Goal: Information Seeking & Learning: Find specific fact

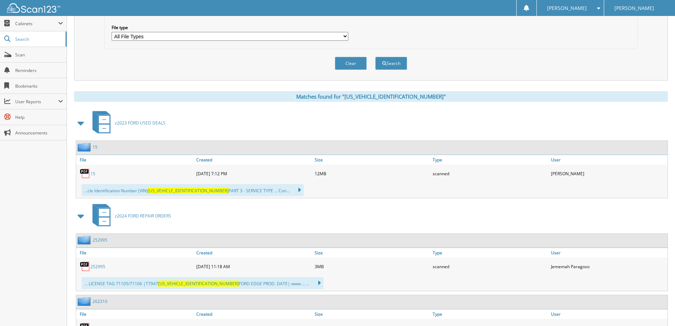
click at [263, 41] on select "All File Types PDF" at bounding box center [230, 36] width 237 height 9
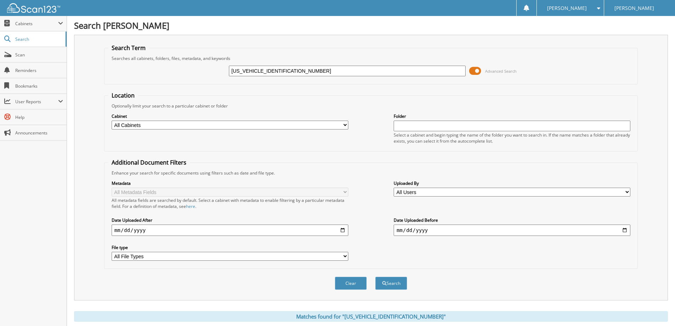
click at [337, 68] on input "2FMPK4K90LBA37947" at bounding box center [347, 71] width 237 height 11
paste input "1FTFW5L87RFB0325501"
type input "[US_VEHICLE_IDENTIFICATION_NUMBER]"
click at [375, 276] on button "Search" at bounding box center [391, 282] width 32 height 13
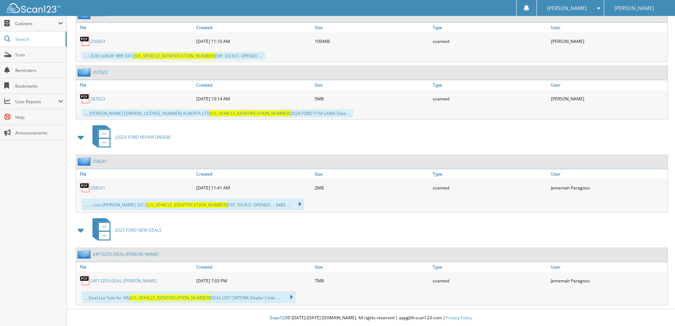
scroll to position [537, 0]
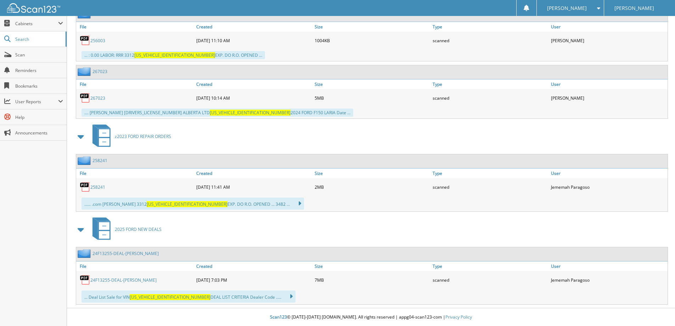
click at [149, 279] on link "24F13255-DEAL-JOHNSON, BRADLEY" at bounding box center [123, 280] width 66 height 6
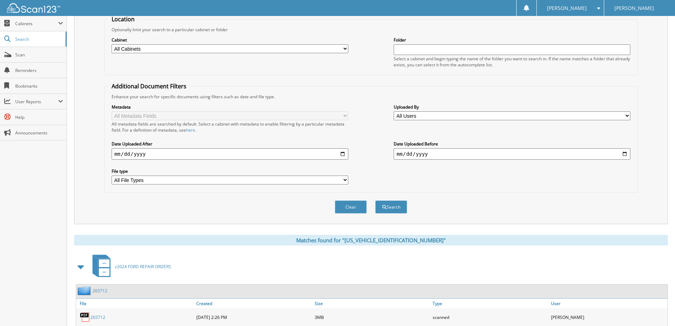
scroll to position [0, 0]
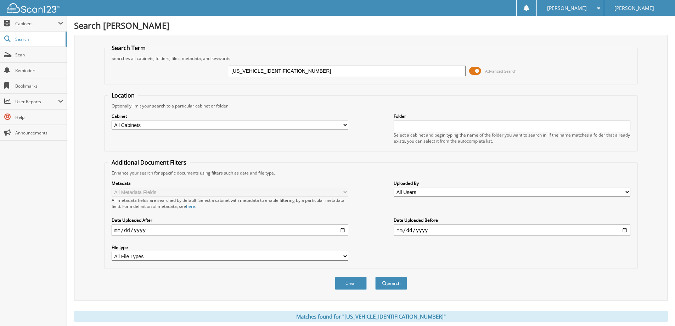
click at [339, 68] on input "1FTFW5L87RFB03255" at bounding box center [347, 71] width 237 height 11
paste input "MCU0LZ3NUA2329401"
type input "1FMCU0LZ3NUA23294"
click at [375, 276] on button "Search" at bounding box center [391, 282] width 32 height 13
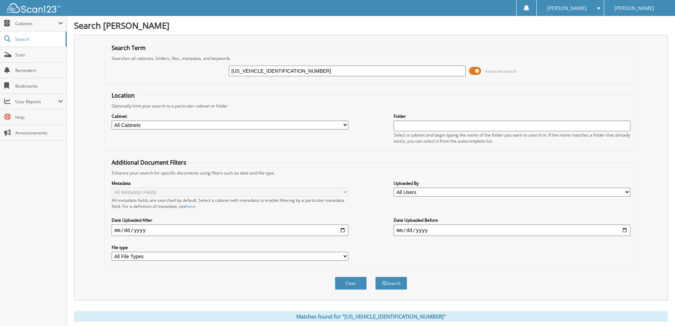
click at [327, 73] on input "[US_VEHICLE_IDENTIFICATION_NUMBER]" at bounding box center [347, 71] width 237 height 11
paste input "5N1AT2MV7KC79360101"
type input "5N1AT2MV7KC793601"
click at [375, 276] on button "Search" at bounding box center [391, 282] width 32 height 13
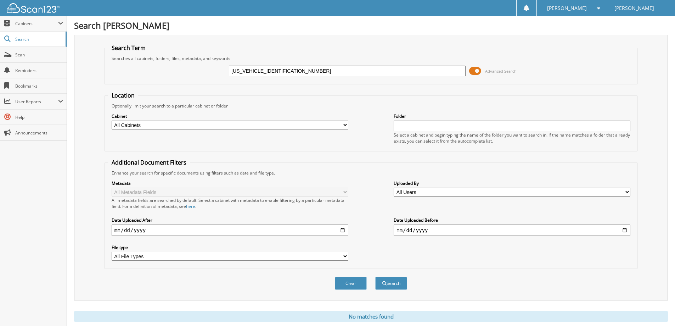
click at [297, 74] on input "5N1AT2MV7KC793601" at bounding box center [347, 71] width 237 height 11
paste input "1FMCU9G69MUA76388"
type input "1FMCU9G69MUA76388"
click at [375, 276] on button "Search" at bounding box center [391, 282] width 32 height 13
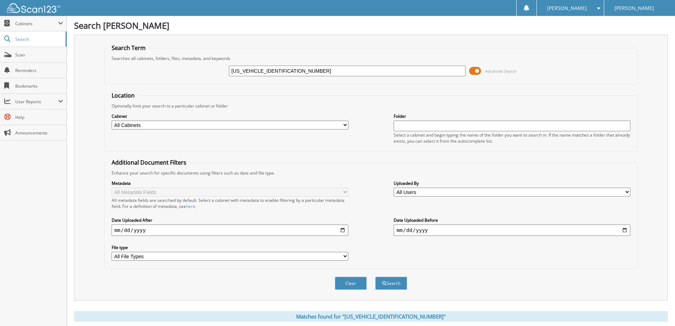
click at [304, 70] on input "1FMCU9G69MUA76388" at bounding box center [347, 71] width 237 height 11
paste input "TEW3LP5RKE5792201"
type input "1FTEW3LP5RKE57922"
click at [375, 276] on button "Search" at bounding box center [391, 282] width 32 height 13
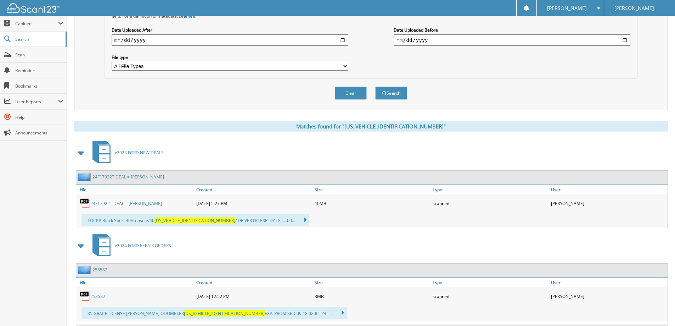
scroll to position [213, 0]
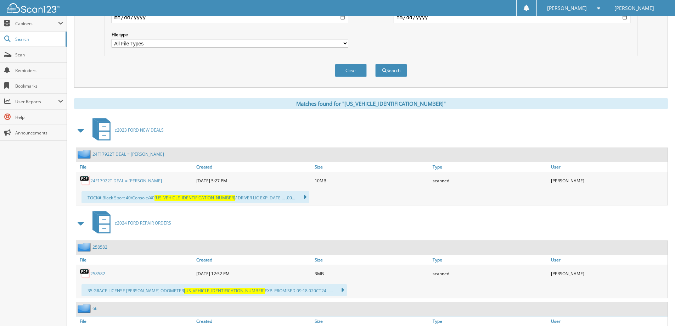
click at [150, 181] on link "24F17922T DEAL = VISSER, TYRONE" at bounding box center [126, 181] width 72 height 6
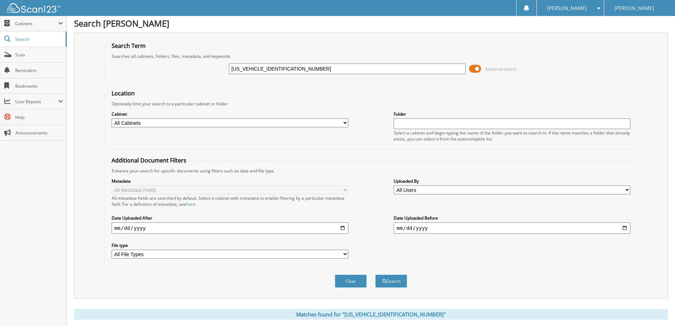
scroll to position [0, 0]
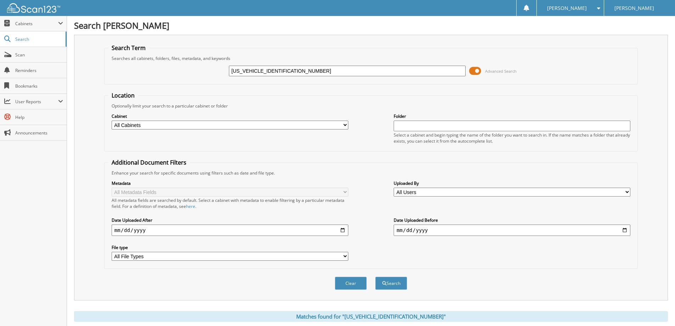
click at [367, 72] on input "1FTEW3LP5RKE57922" at bounding box center [347, 71] width 237 height 11
paste input "BR2X80PKB8789101"
type input "[US_VEHICLE_IDENTIFICATION_NUMBER]"
click at [375, 276] on button "Search" at bounding box center [391, 282] width 32 height 13
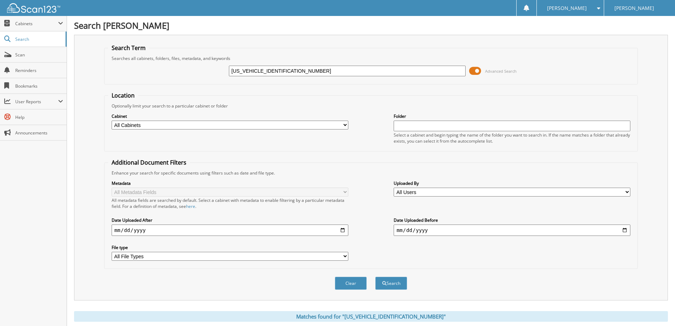
click at [338, 68] on input "[US_VEHICLE_IDENTIFICATION_NUMBER]" at bounding box center [347, 71] width 237 height 11
paste input "FX1E52JKE620500"
type input "[US_VEHICLE_IDENTIFICATION_NUMBER]"
click at [375, 276] on button "Search" at bounding box center [391, 282] width 32 height 13
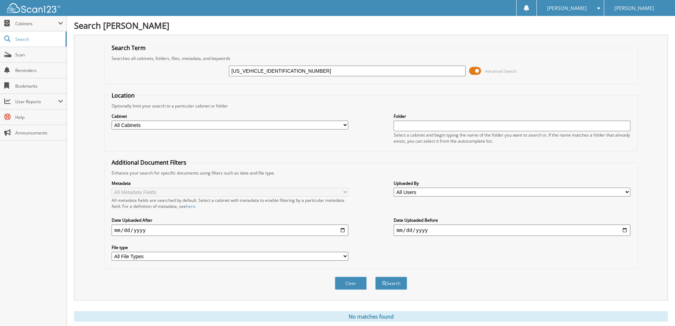
click at [352, 70] on input "1FTFX1E52JKE62050" at bounding box center [347, 71] width 237 height 11
drag, startPoint x: 352, startPoint y: 70, endPoint x: 331, endPoint y: 70, distance: 20.9
click at [331, 70] on input "1FTFX1E52JKE62050" at bounding box center [347, 71] width 237 height 11
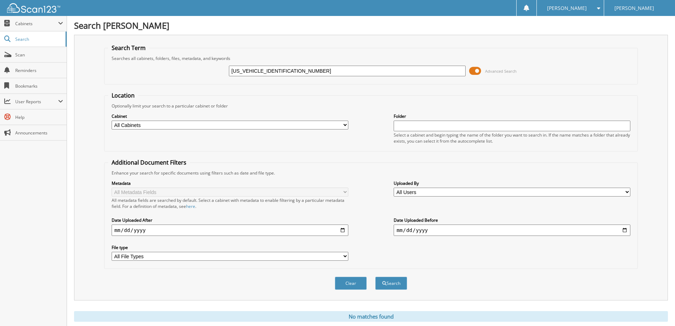
paste input "EW1E44KKE0135401"
type input "1FTEW1E44KKE01354"
click at [375, 276] on button "Search" at bounding box center [391, 282] width 32 height 13
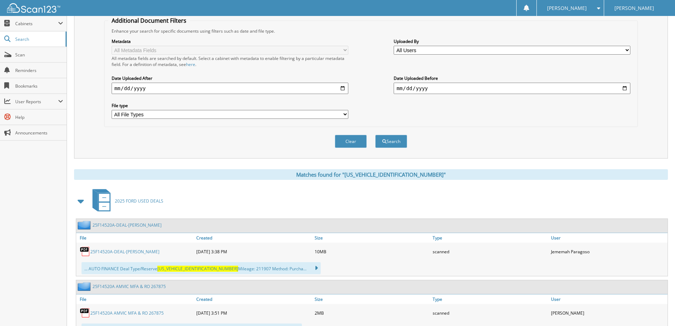
click at [159, 249] on link "25F14520A-DEAL-[PERSON_NAME]" at bounding box center [124, 251] width 69 height 6
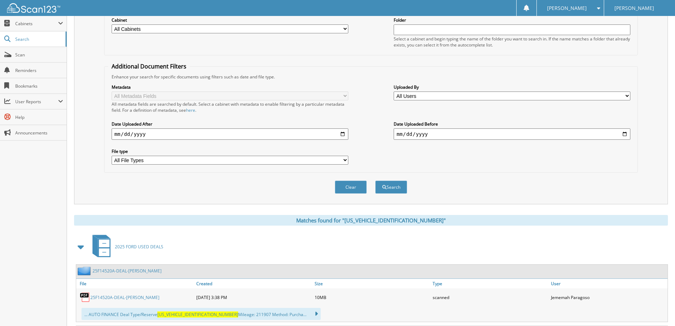
scroll to position [35, 0]
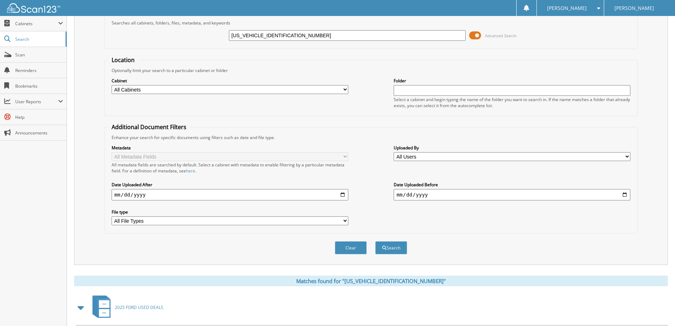
click at [274, 33] on input "1FTEW1E44KKE01354" at bounding box center [347, 35] width 237 height 11
paste input "DUF5HTXPDA1772301"
type input "[US_VEHICLE_IDENTIFICATION_NUMBER]"
click at [375, 241] on button "Search" at bounding box center [391, 247] width 32 height 13
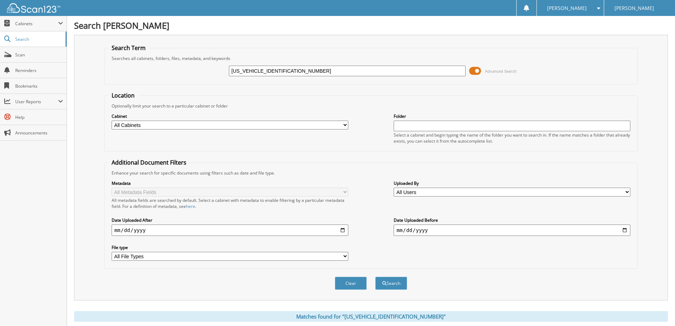
click at [292, 70] on input "[US_VEHICLE_IDENTIFICATION_NUMBER]" at bounding box center [347, 71] width 237 height 11
paste input "TFW1E82NKE4754901"
type input "[US_VEHICLE_IDENTIFICATION_NUMBER]"
click at [375, 276] on button "Search" at bounding box center [391, 282] width 32 height 13
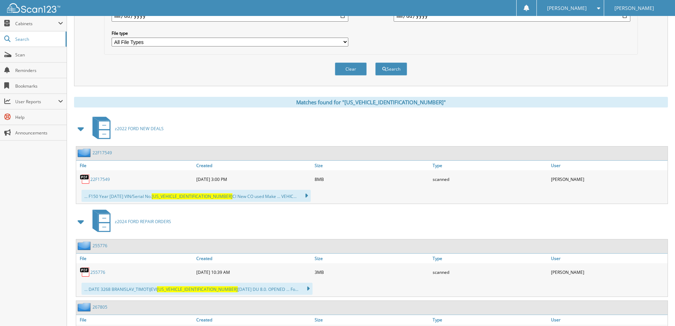
scroll to position [248, 0]
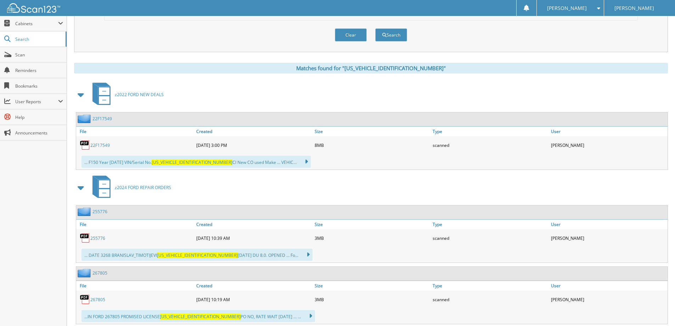
click at [94, 145] on link "22F17549" at bounding box center [99, 145] width 19 height 6
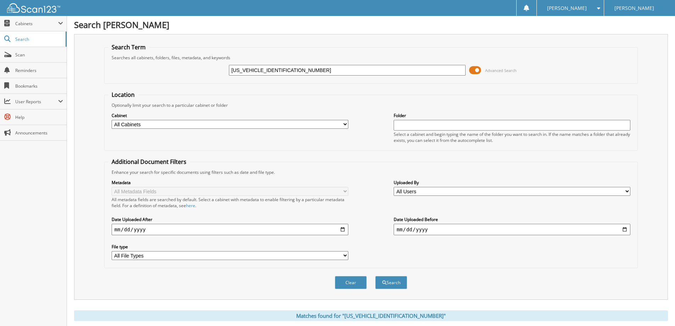
scroll to position [0, 0]
click at [346, 65] on div "1FTFW1E82NKE47549" at bounding box center [347, 71] width 237 height 12
click at [342, 68] on input "1FTFW1E82NKE47549" at bounding box center [347, 71] width 237 height 11
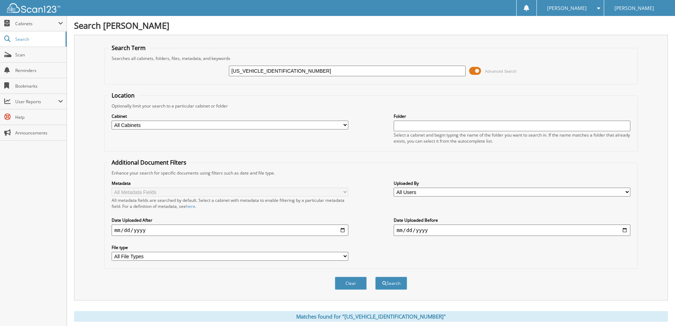
paste input "MEE1BP6RLA3534801"
type input "1FMEE1BP6RLA35348"
click at [375, 276] on button "Search" at bounding box center [391, 282] width 32 height 13
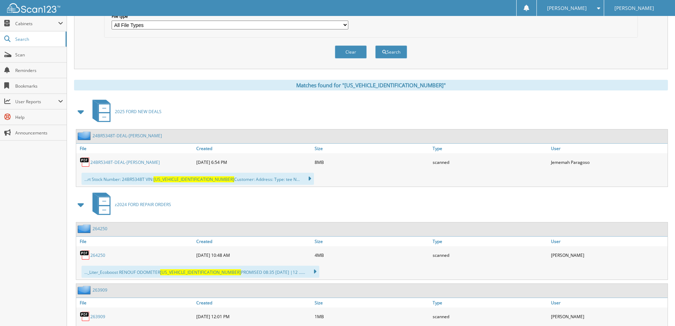
scroll to position [248, 0]
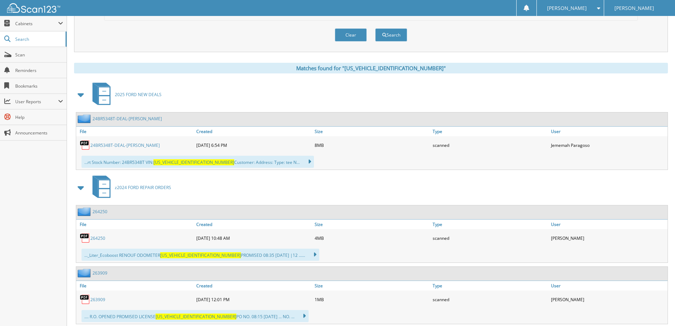
click at [126, 146] on link "24BR5348T-DEAL-MANN, SUSIE" at bounding box center [124, 145] width 69 height 6
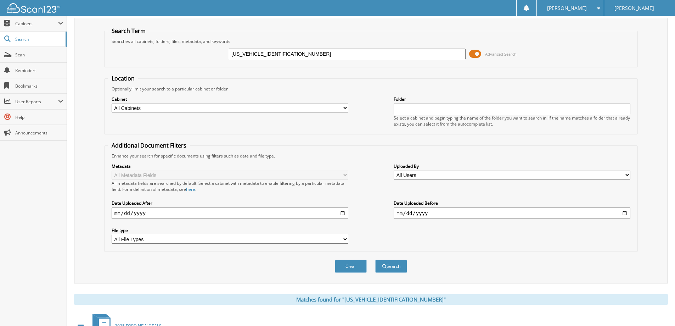
scroll to position [0, 0]
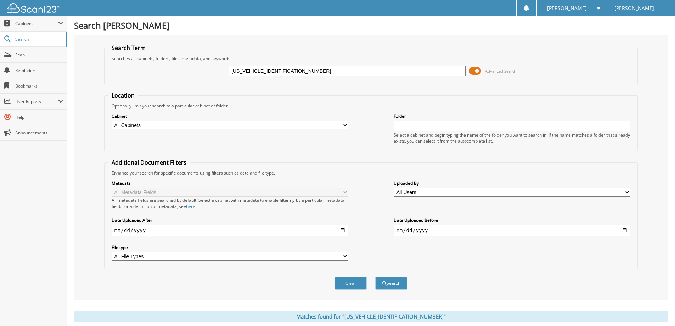
click at [354, 71] on input "1FMEE1BP6RLA35348" at bounding box center [347, 71] width 237 height 11
paste input "T8W3BN1NED4833201"
type input "[US_VEHICLE_IDENTIFICATION_NUMBER]"
click at [375, 276] on button "Search" at bounding box center [391, 282] width 32 height 13
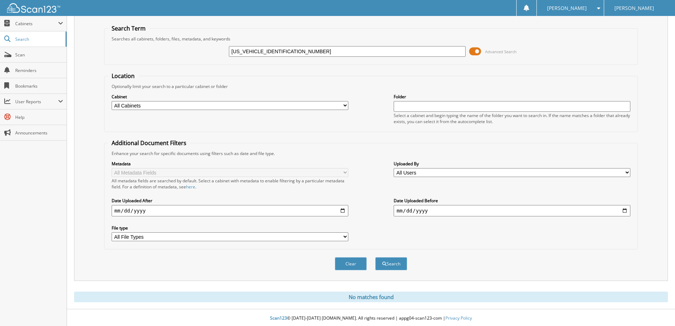
scroll to position [21, 0]
